Goal: Task Accomplishment & Management: Use online tool/utility

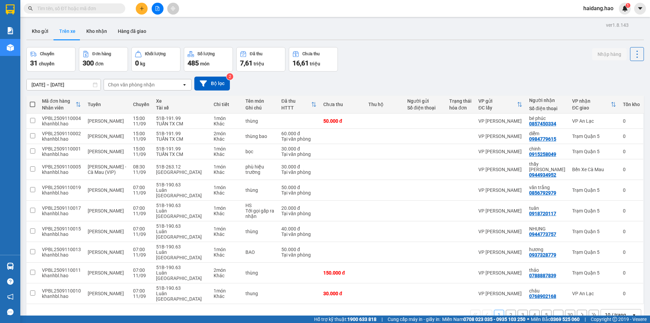
click at [145, 89] on div "Chọn văn phòng nhận" at bounding box center [143, 84] width 78 height 11
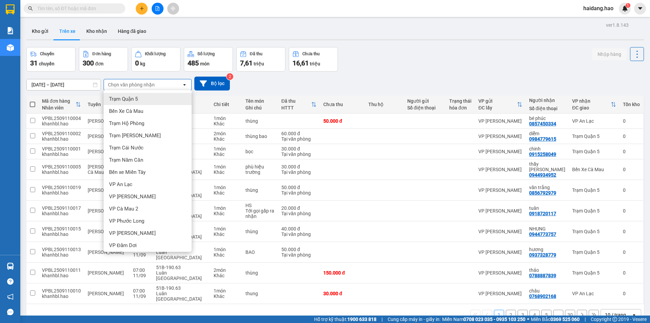
click at [144, 84] on div "Chọn văn phòng nhận" at bounding box center [131, 84] width 47 height 7
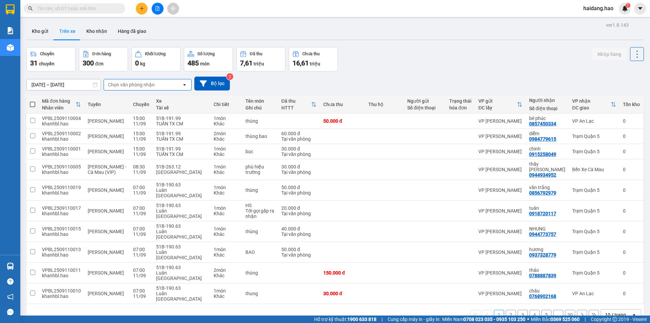
click at [143, 85] on div "Chọn văn phòng nhận" at bounding box center [131, 84] width 47 height 7
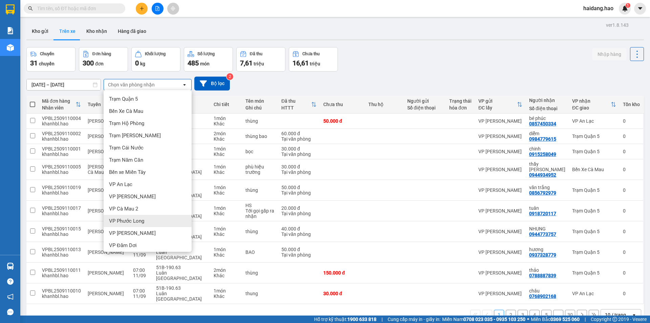
click at [145, 217] on div "VP Phước Long" at bounding box center [148, 221] width 88 height 12
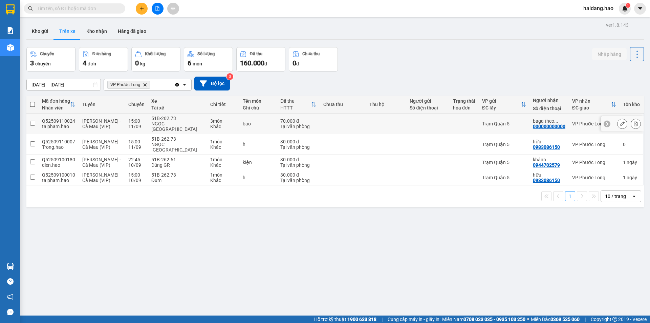
click at [554, 118] on span "..." at bounding box center [556, 120] width 4 height 5
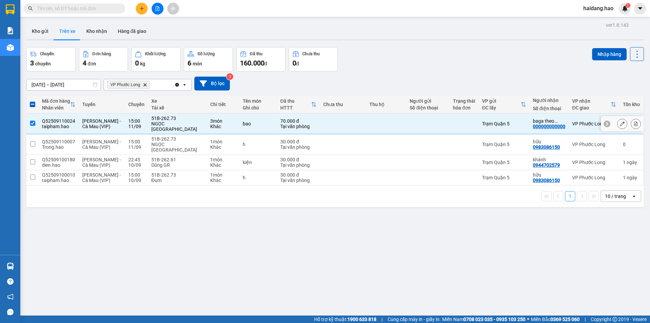
click at [554, 118] on span "..." at bounding box center [556, 120] width 4 height 5
checkbox input "false"
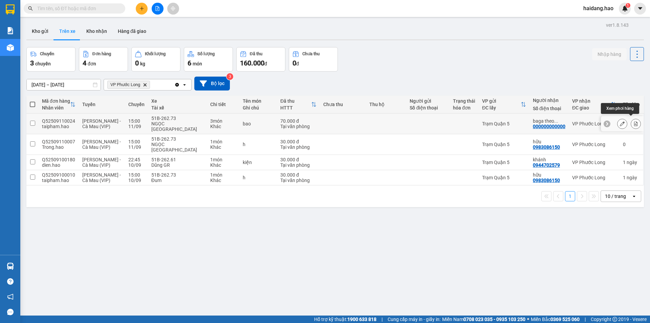
click at [633, 122] on icon at bounding box center [635, 123] width 5 height 5
click at [40, 36] on button "Kho gửi" at bounding box center [39, 31] width 27 height 16
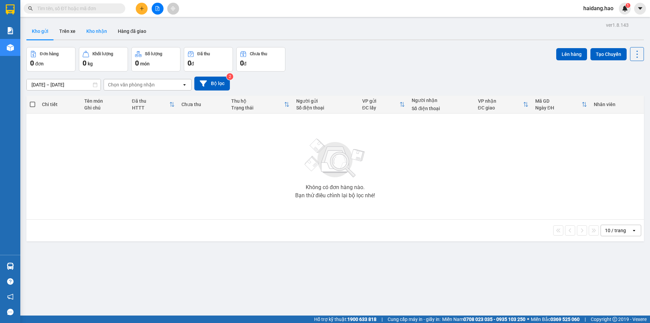
click at [92, 29] on button "Kho nhận" at bounding box center [96, 31] width 31 height 16
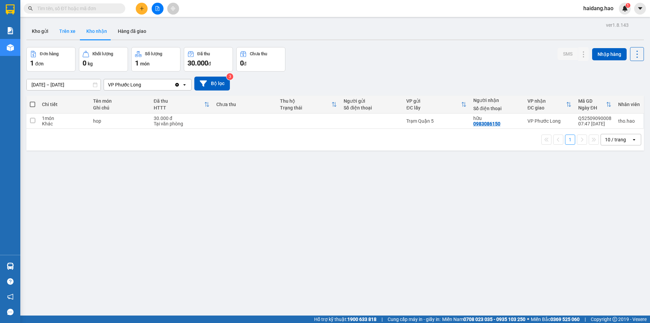
click at [69, 34] on button "Trên xe" at bounding box center [67, 31] width 27 height 16
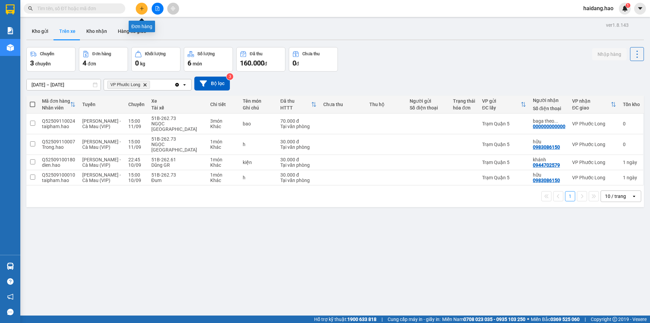
click at [141, 10] on icon "plus" at bounding box center [141, 8] width 5 height 5
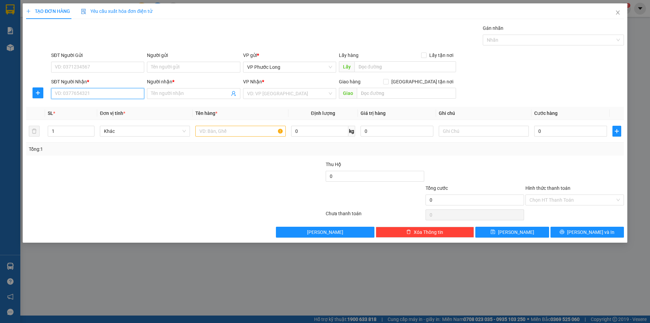
click at [105, 93] on input "SĐT Người Nhận *" at bounding box center [97, 93] width 93 height 11
click at [120, 106] on div "0938821796 - LAB THIÊN ÂN" at bounding box center [97, 106] width 85 height 7
type input "0938821796"
type input "LAB THIÊN ÂN"
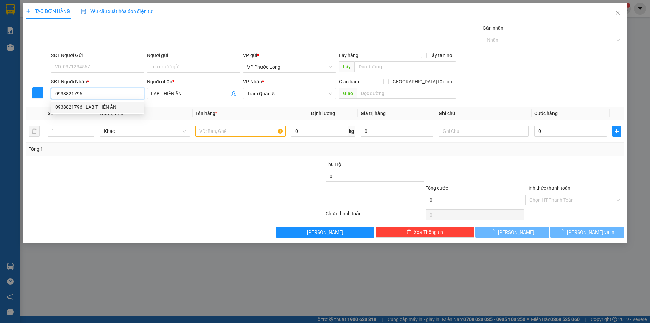
type input "30.000"
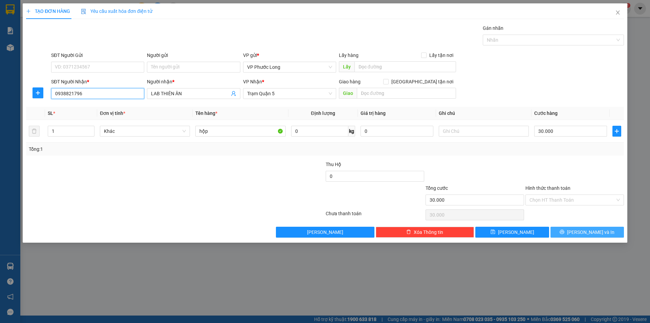
type input "0938821796"
click at [585, 232] on span "[PERSON_NAME] và In" at bounding box center [590, 231] width 47 height 7
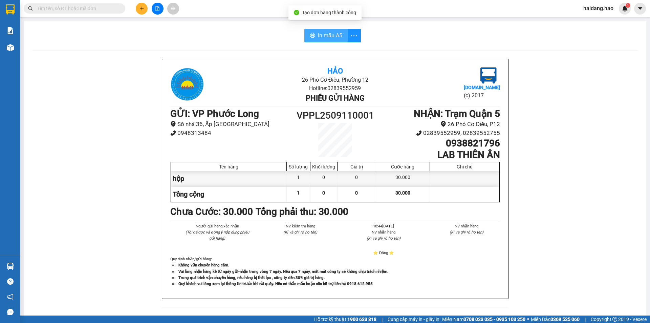
click at [324, 34] on span "In mẫu A5" at bounding box center [330, 35] width 24 height 8
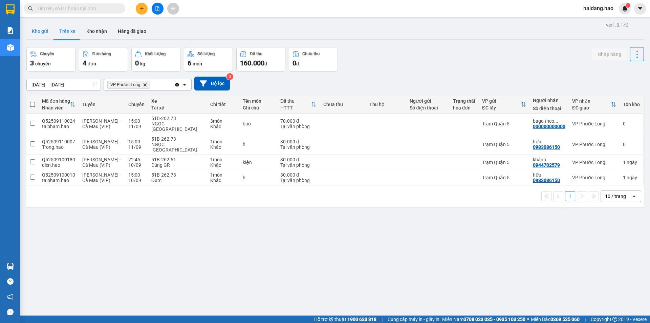
click at [45, 37] on button "Kho gửi" at bounding box center [39, 31] width 27 height 16
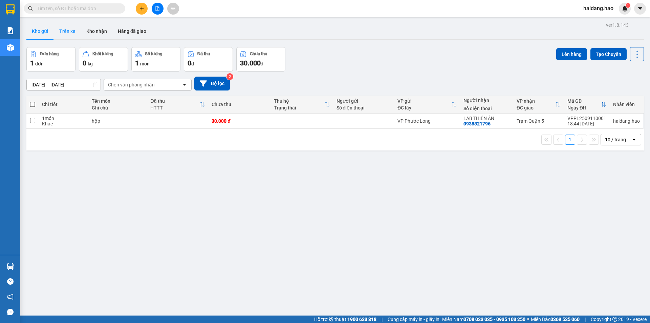
click at [67, 30] on button "Trên xe" at bounding box center [67, 31] width 27 height 16
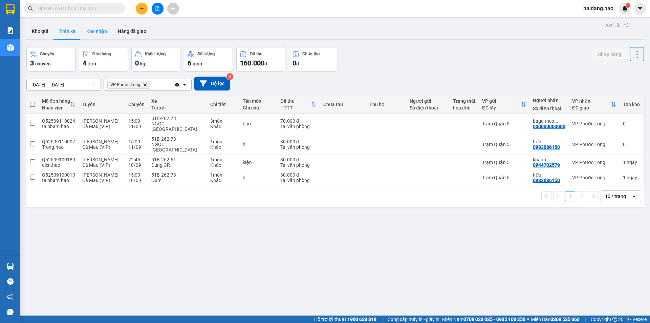
click at [87, 28] on button "Kho nhận" at bounding box center [96, 31] width 31 height 16
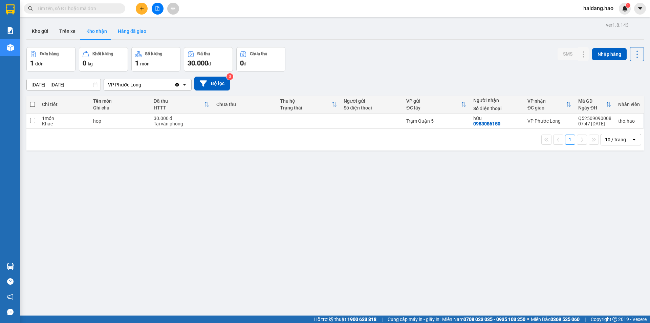
click at [134, 30] on button "Hàng đã giao" at bounding box center [131, 31] width 39 height 16
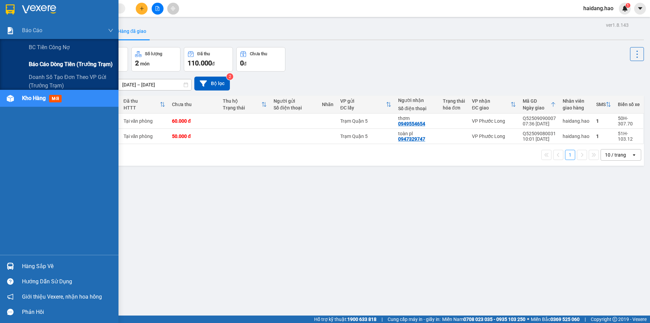
click at [68, 65] on span "Báo cáo dòng tiền (trưởng trạm)" at bounding box center [71, 64] width 84 height 8
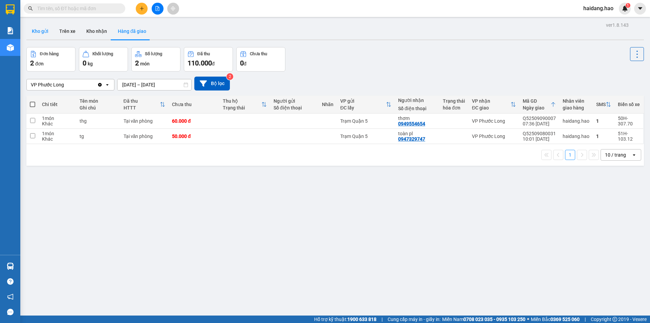
click at [36, 31] on button "Kho gửi" at bounding box center [39, 31] width 27 height 16
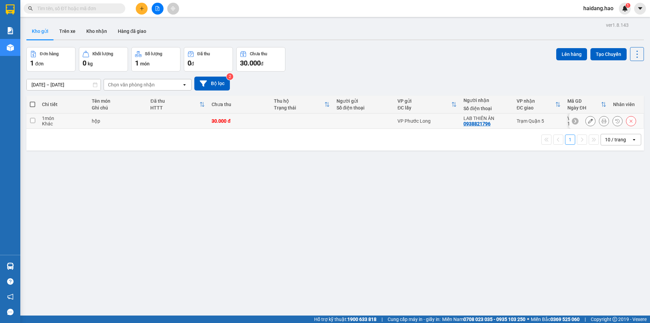
click at [210, 121] on td "30.000 đ" at bounding box center [239, 120] width 62 height 15
checkbox input "true"
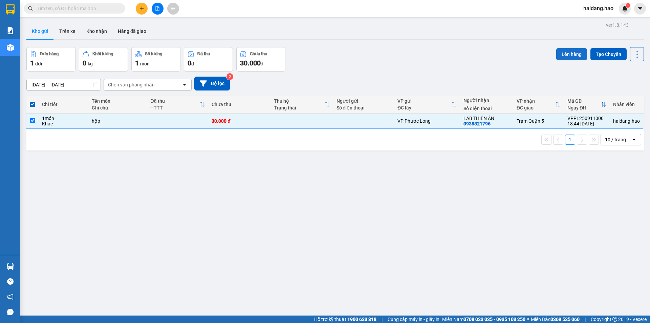
click at [564, 57] on button "Lên hàng" at bounding box center [571, 54] width 31 height 12
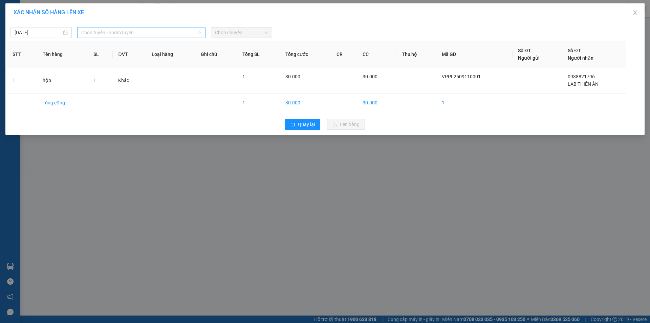
click at [112, 31] on span "Chọn tuyến - nhóm tuyến" at bounding box center [141, 32] width 120 height 10
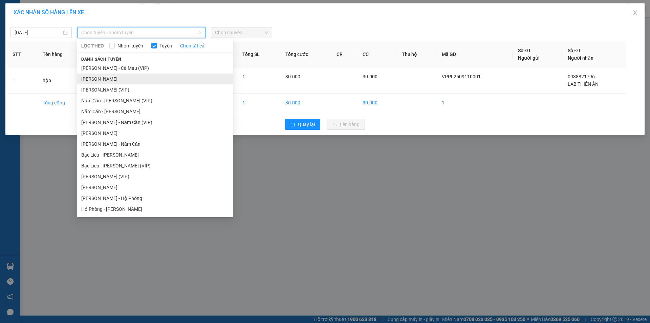
click at [131, 78] on li "[PERSON_NAME]" at bounding box center [155, 78] width 156 height 11
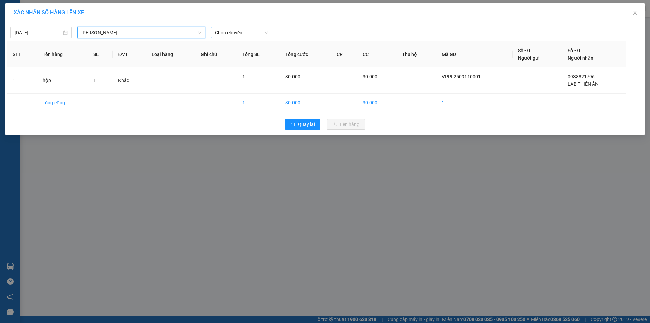
click at [222, 34] on span "Chọn chuyến" at bounding box center [241, 32] width 53 height 10
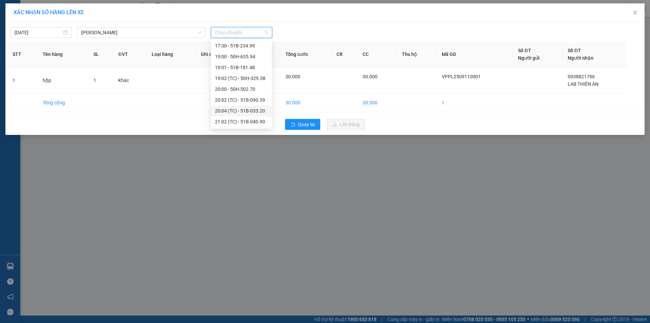
scroll to position [108, 0]
click at [233, 91] on div "22:00 - 50H-635.47" at bounding box center [241, 89] width 53 height 7
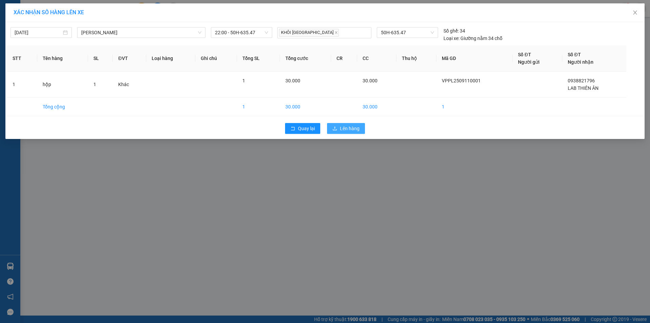
click at [342, 130] on span "Lên hàng" at bounding box center [350, 128] width 20 height 7
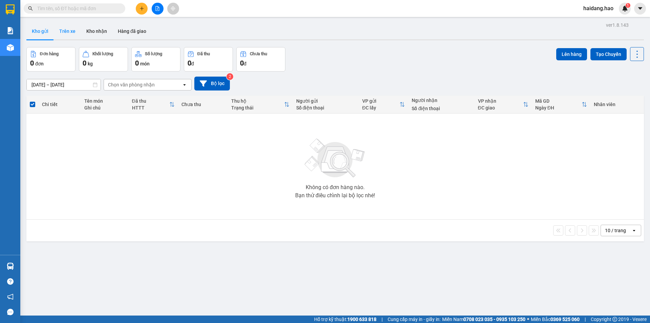
click at [66, 29] on button "Trên xe" at bounding box center [67, 31] width 27 height 16
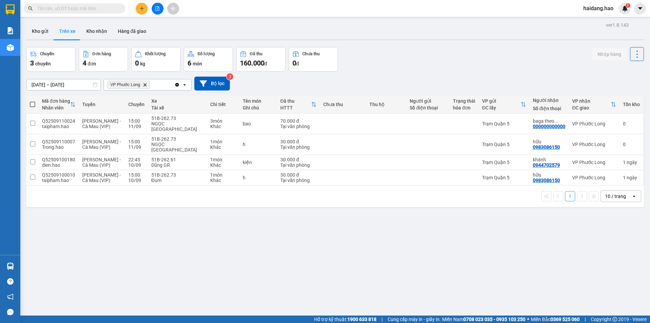
click at [450, 69] on div "Chuyến 3 chuyến Đơn hàng 4 đơn Khối lượng 0 kg Số lượng 6 món Đã thu 160.000 đ …" at bounding box center [335, 59] width 618 height 24
click at [438, 61] on div "Chuyến 3 chuyến Đơn hàng 4 đơn Khối lượng 0 kg Số lượng 6 món Đã thu 160.000 đ …" at bounding box center [335, 59] width 618 height 24
click at [168, 31] on div "Kho gửi Trên xe Kho nhận Hàng đã giao" at bounding box center [335, 32] width 618 height 18
